Goal: Transaction & Acquisition: Book appointment/travel/reservation

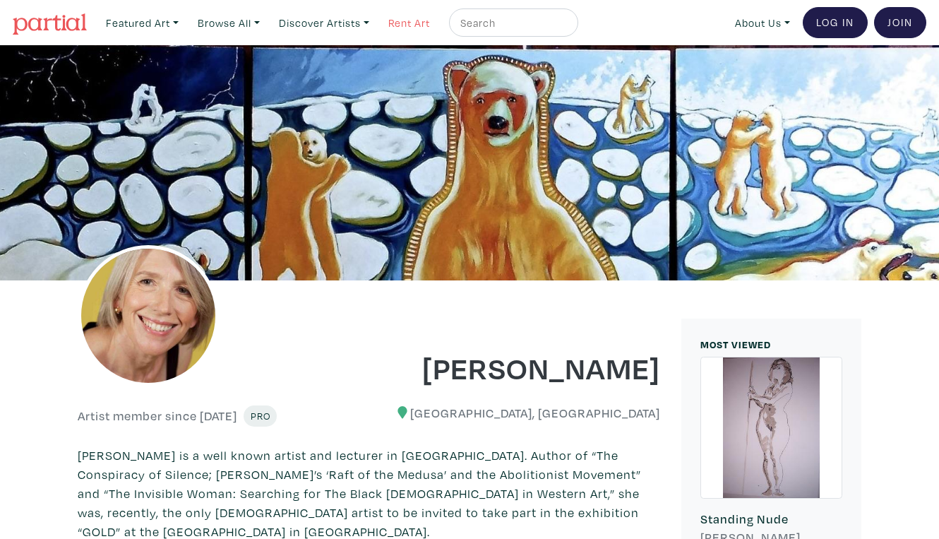
click at [390, 20] on link "Rent Art" at bounding box center [409, 22] width 54 height 29
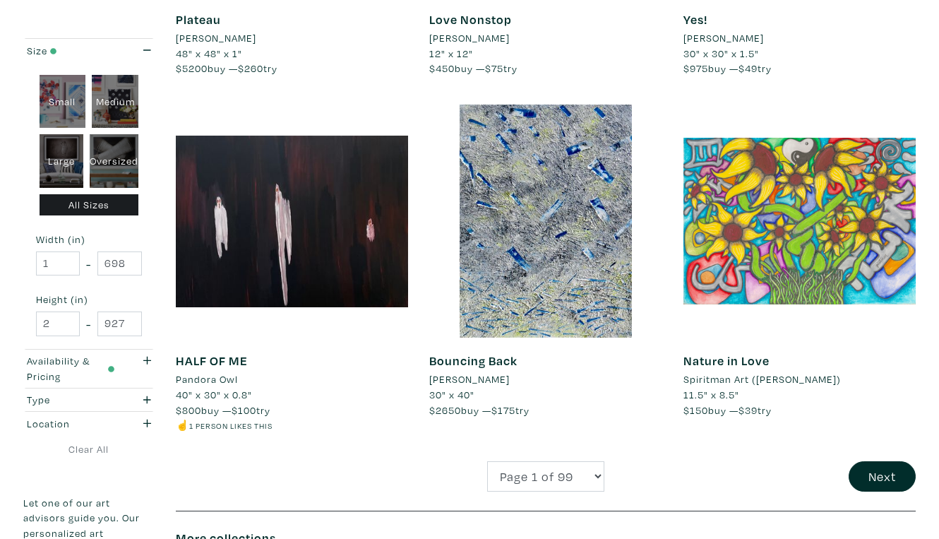
scroll to position [2690, 0]
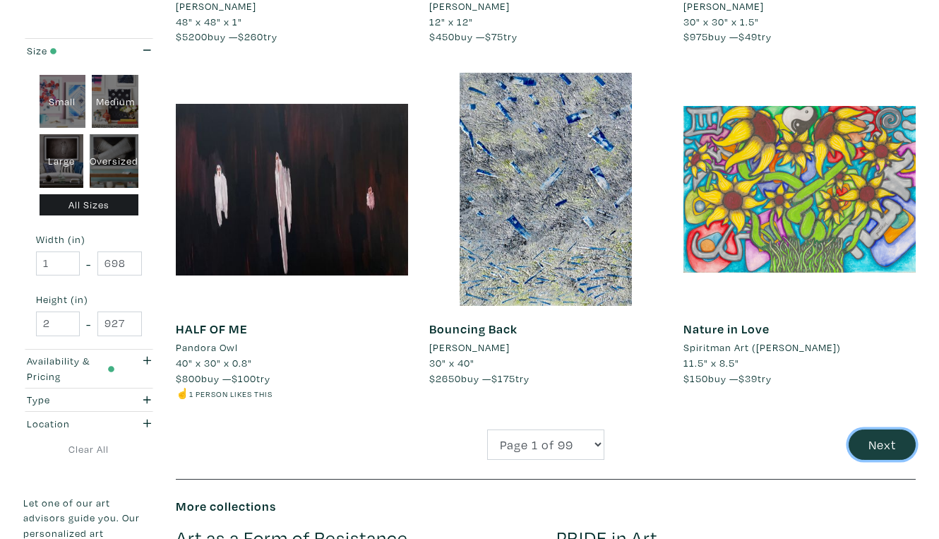
click at [885, 429] on button "Next" at bounding box center [882, 444] width 67 height 30
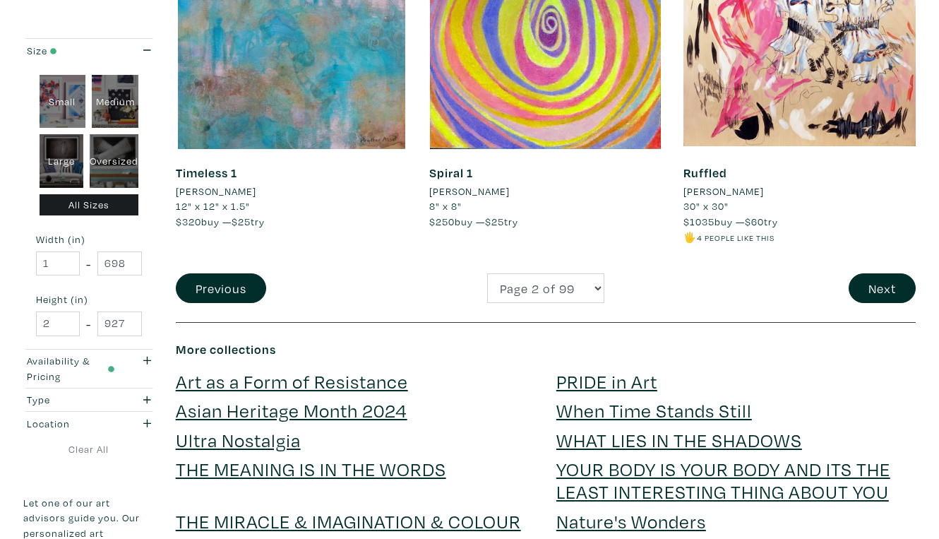
scroll to position [2832, 0]
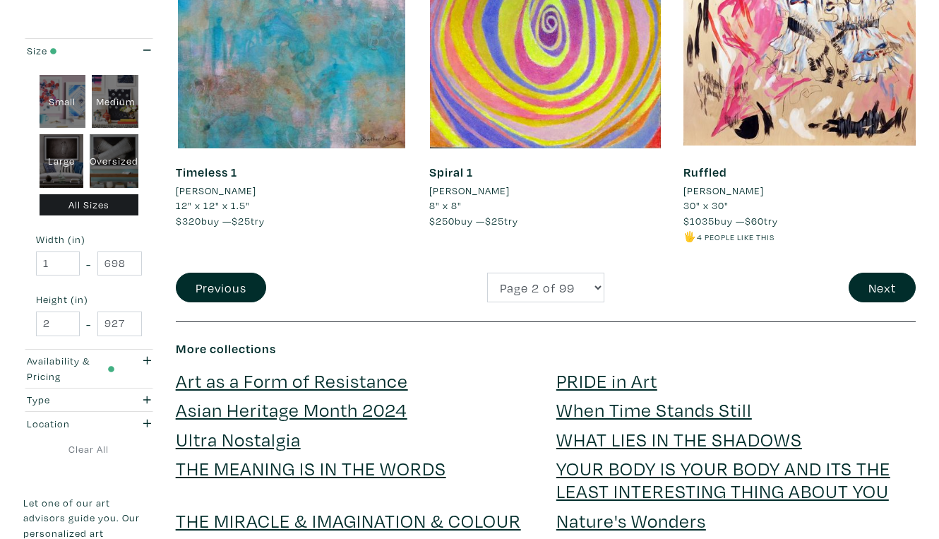
click at [119, 134] on div "Oversized" at bounding box center [114, 161] width 49 height 54
type input "48"
type input "400"
type input "48"
type input "121"
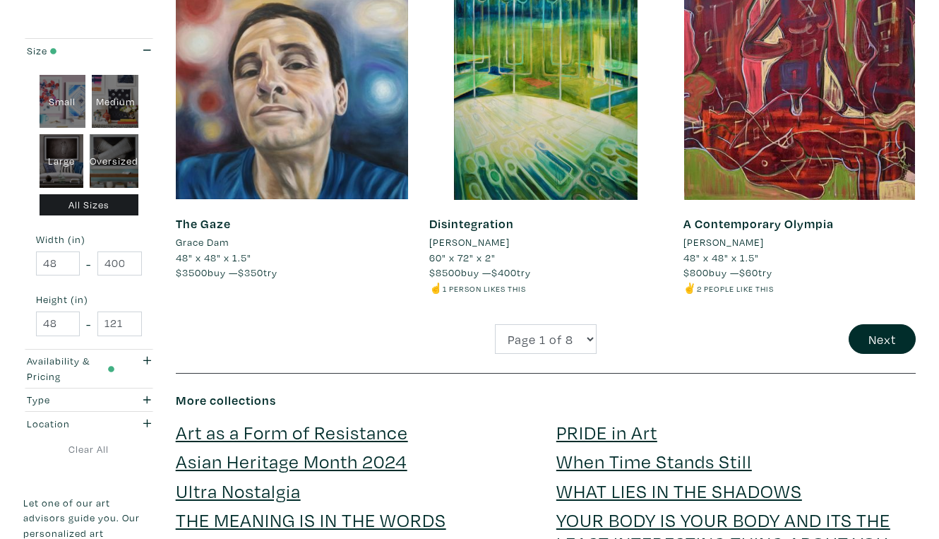
scroll to position [2775, 0]
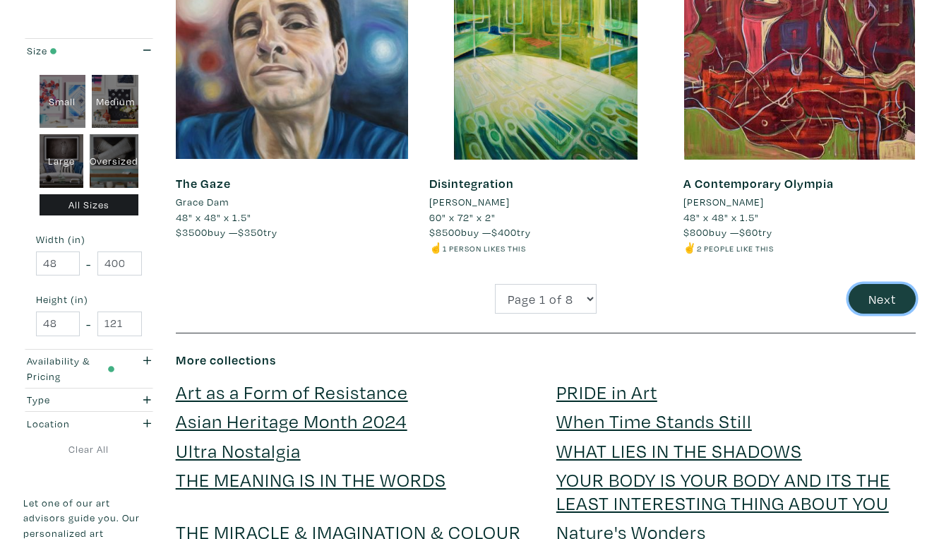
click at [879, 284] on button "Next" at bounding box center [882, 299] width 67 height 30
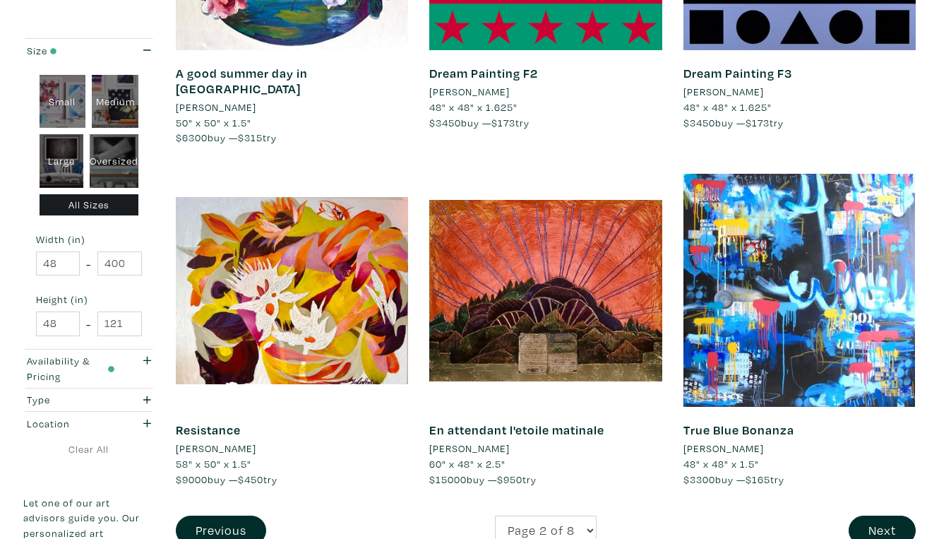
scroll to position [2592, 0]
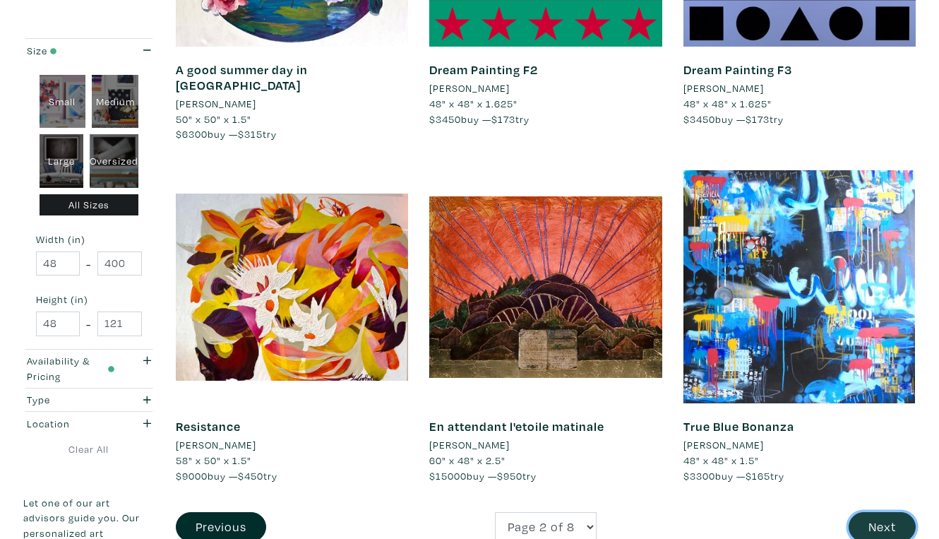
click at [883, 512] on button "Next" at bounding box center [882, 527] width 67 height 30
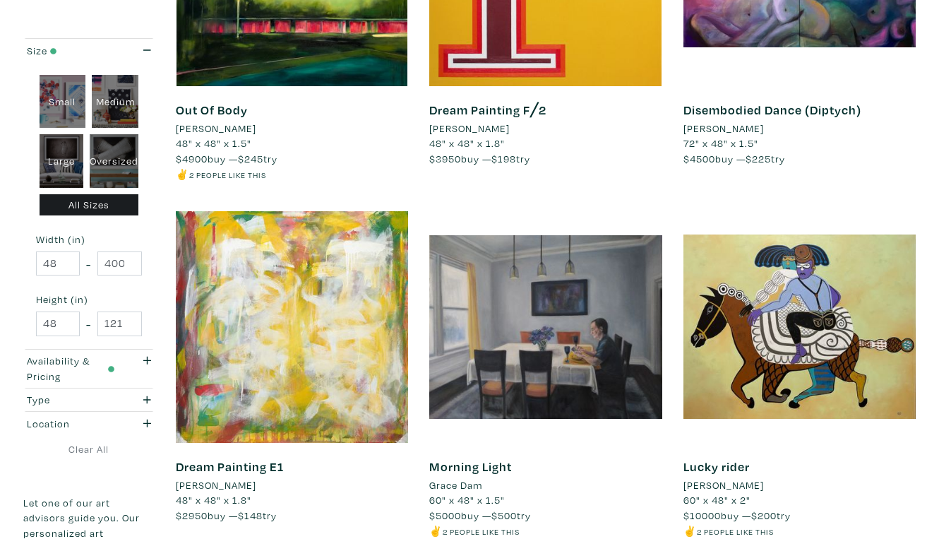
scroll to position [2539, 0]
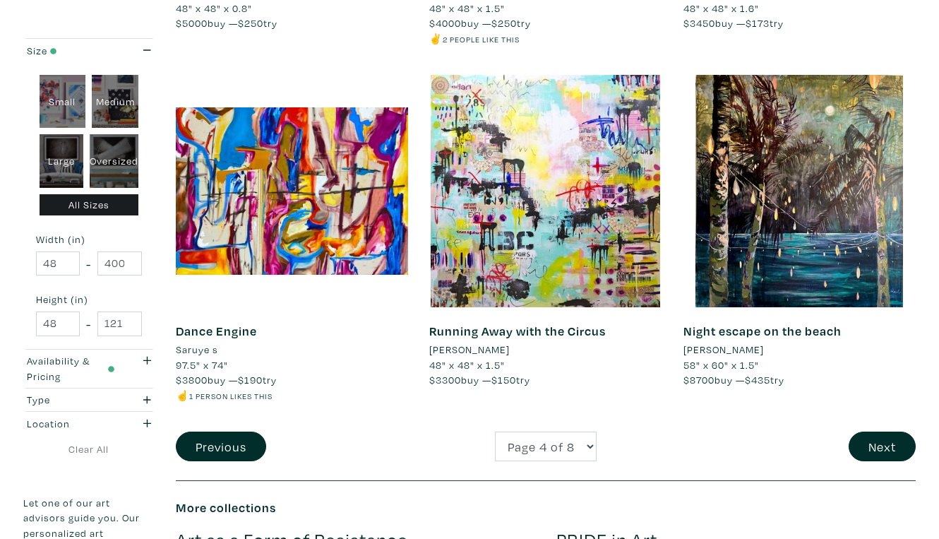
scroll to position [2722, 0]
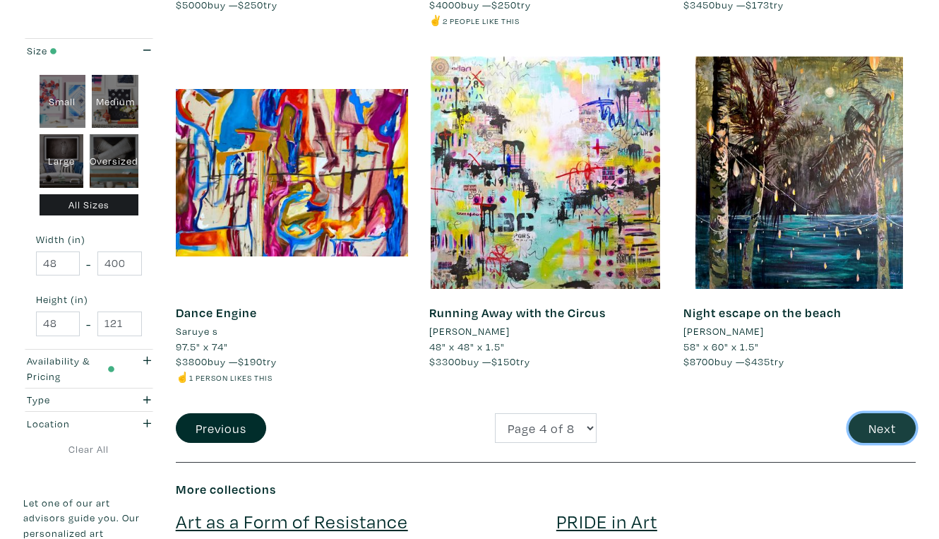
click at [878, 413] on button "Next" at bounding box center [882, 428] width 67 height 30
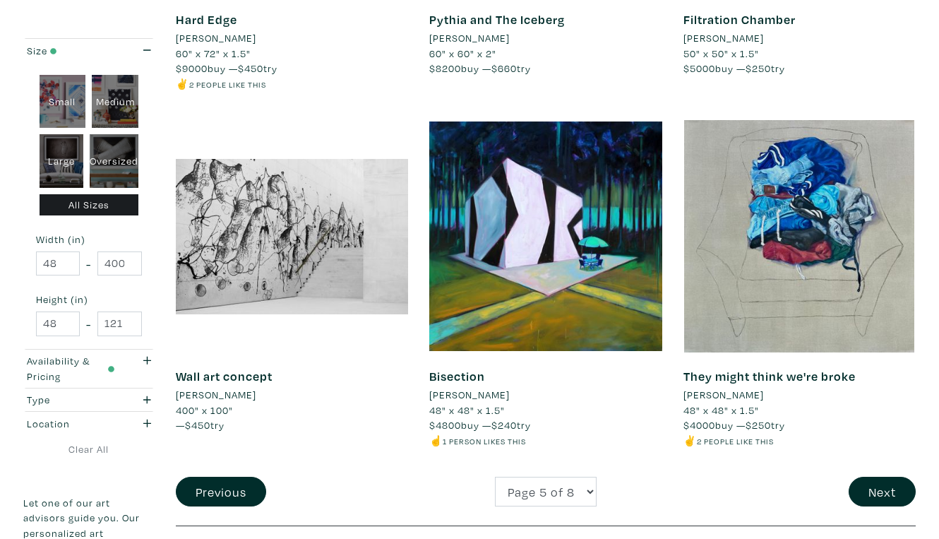
scroll to position [2685, 0]
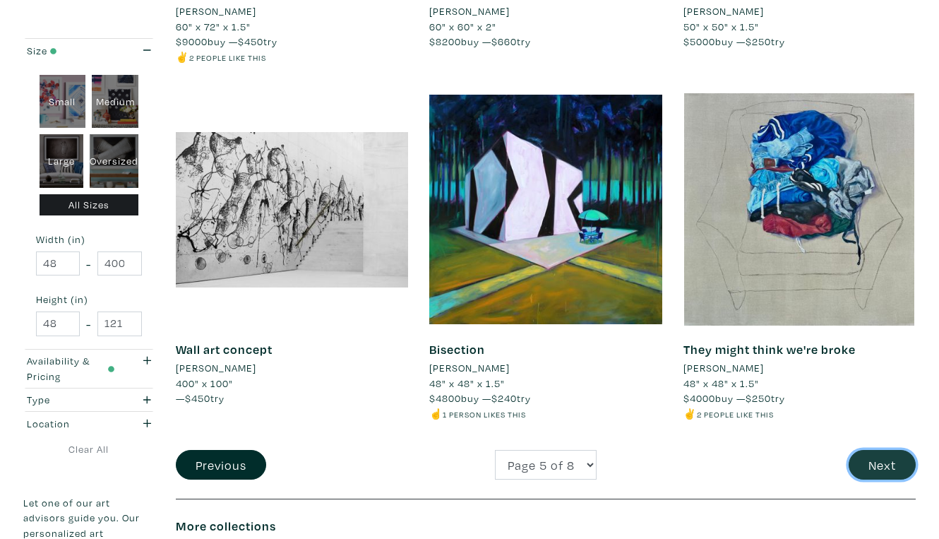
click at [881, 450] on button "Next" at bounding box center [882, 465] width 67 height 30
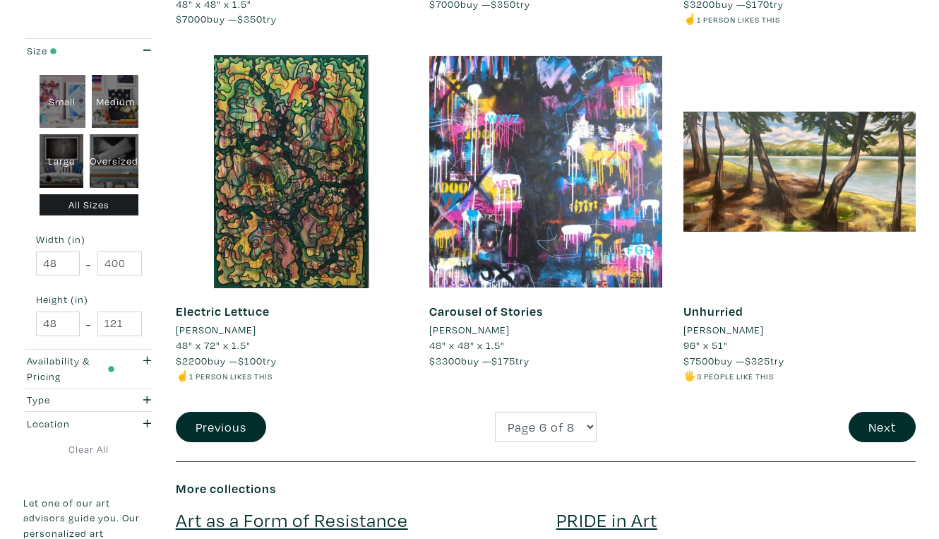
scroll to position [2712, 0]
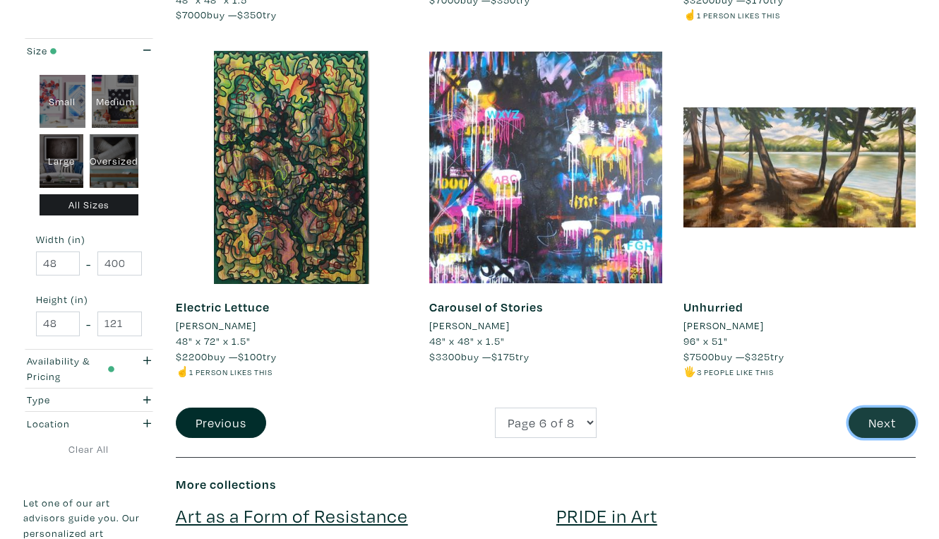
click at [880, 407] on button "Next" at bounding box center [882, 422] width 67 height 30
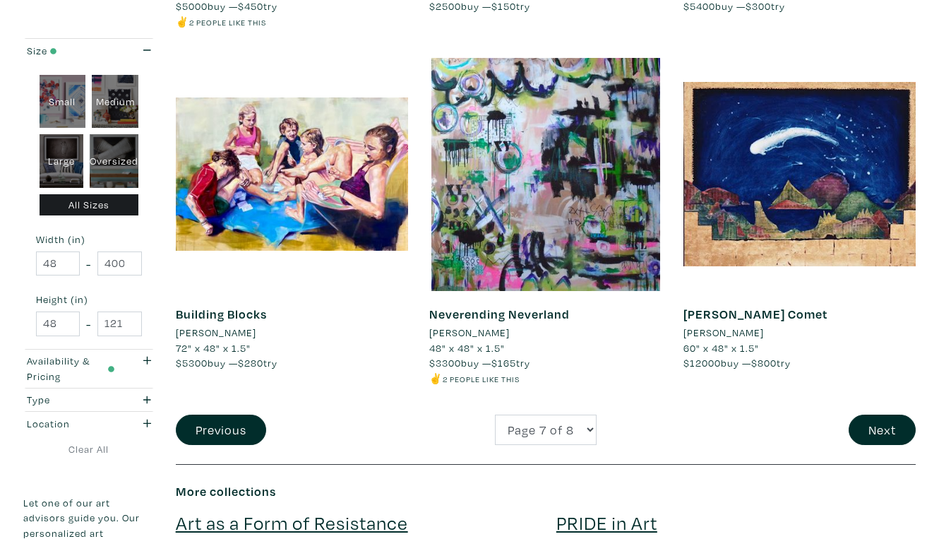
scroll to position [2792, 0]
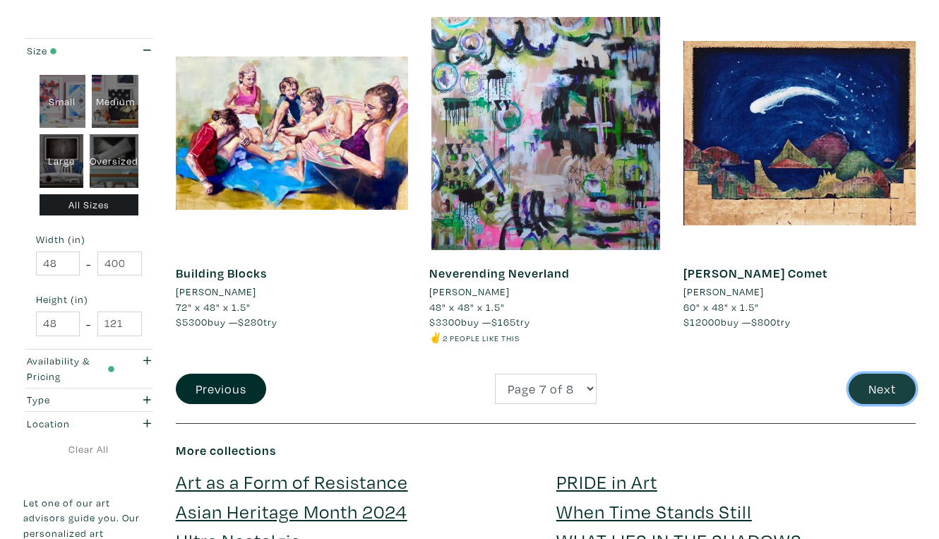
click at [885, 373] on button "Next" at bounding box center [882, 388] width 67 height 30
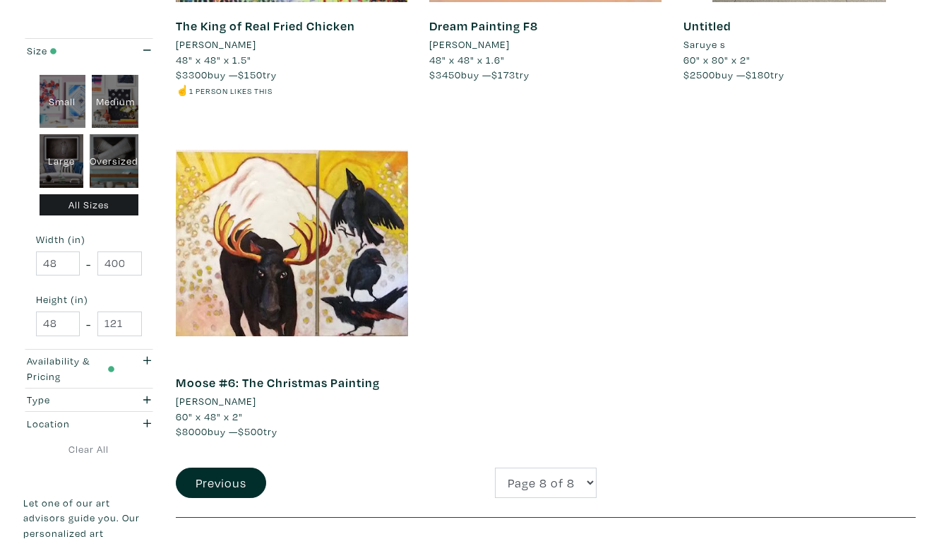
scroll to position [842, 0]
